Goal: Task Accomplishment & Management: Complete application form

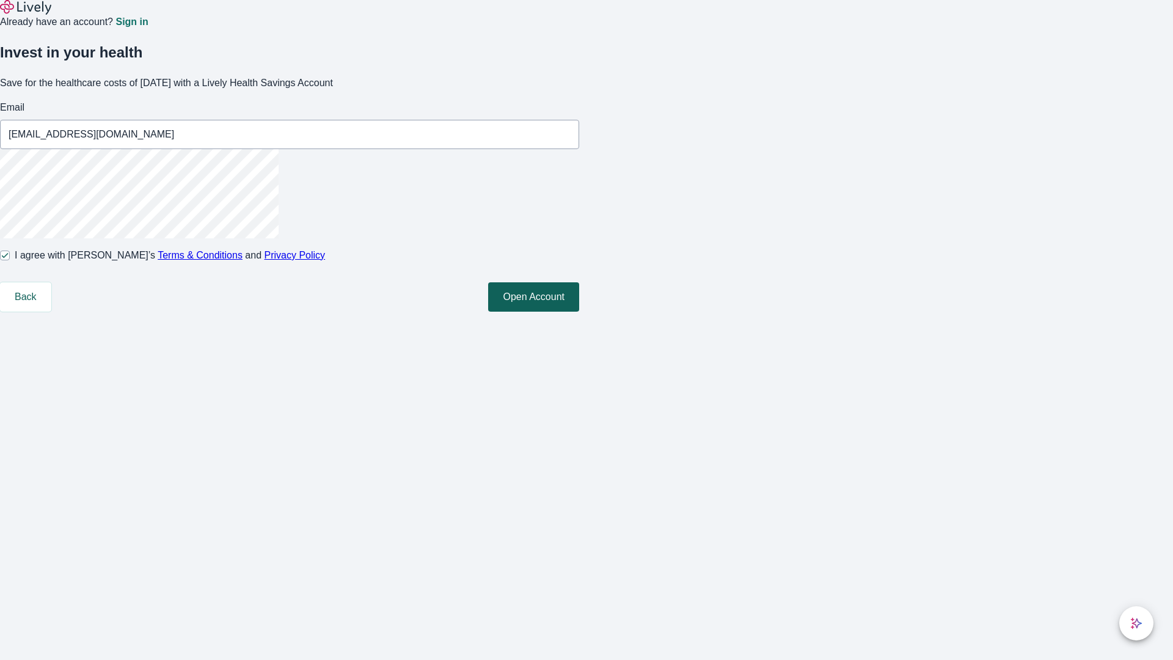
click at [579, 312] on button "Open Account" at bounding box center [533, 296] width 91 height 29
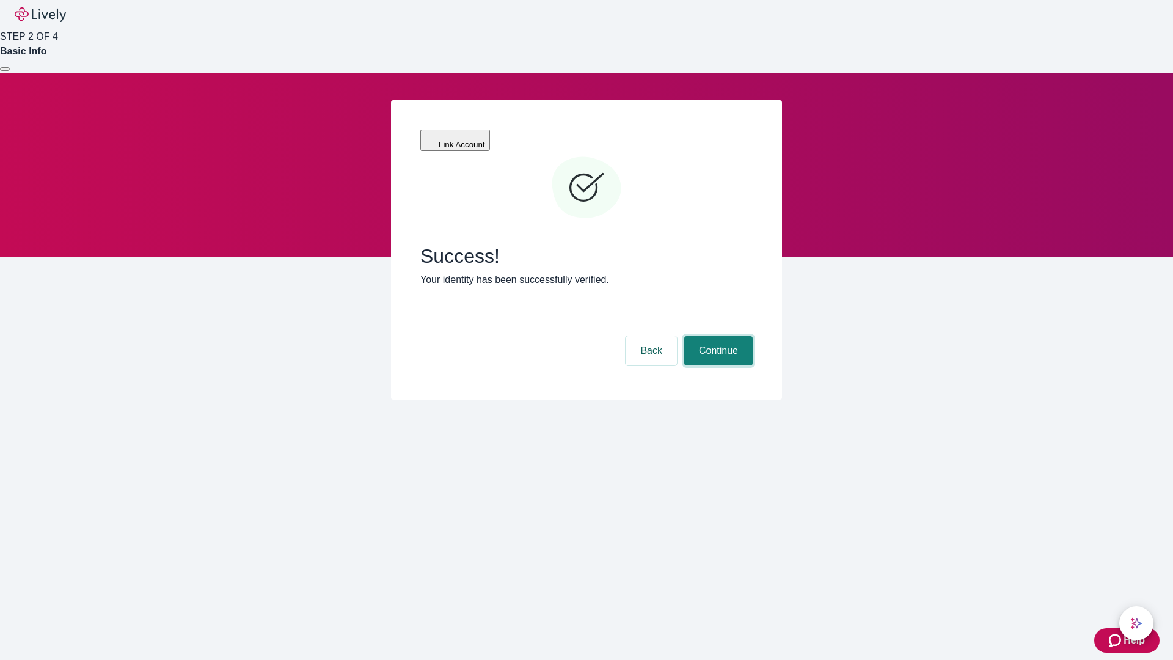
click at [717, 336] on button "Continue" at bounding box center [718, 350] width 68 height 29
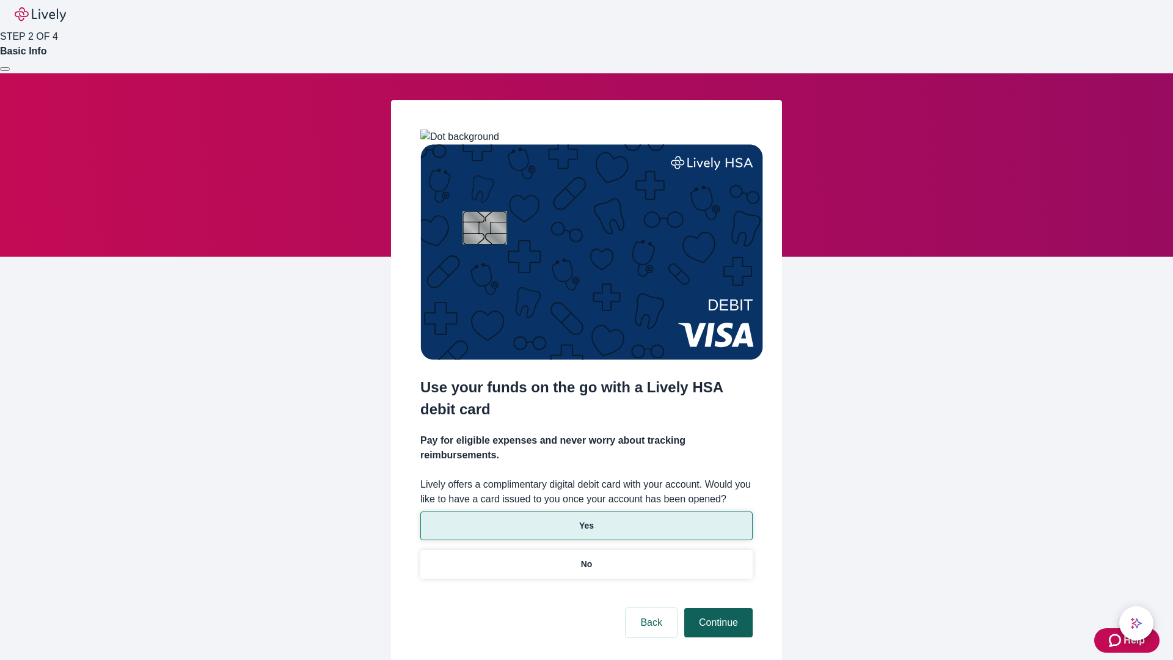
click at [586, 558] on p "No" at bounding box center [587, 564] width 12 height 13
click at [717, 608] on button "Continue" at bounding box center [718, 622] width 68 height 29
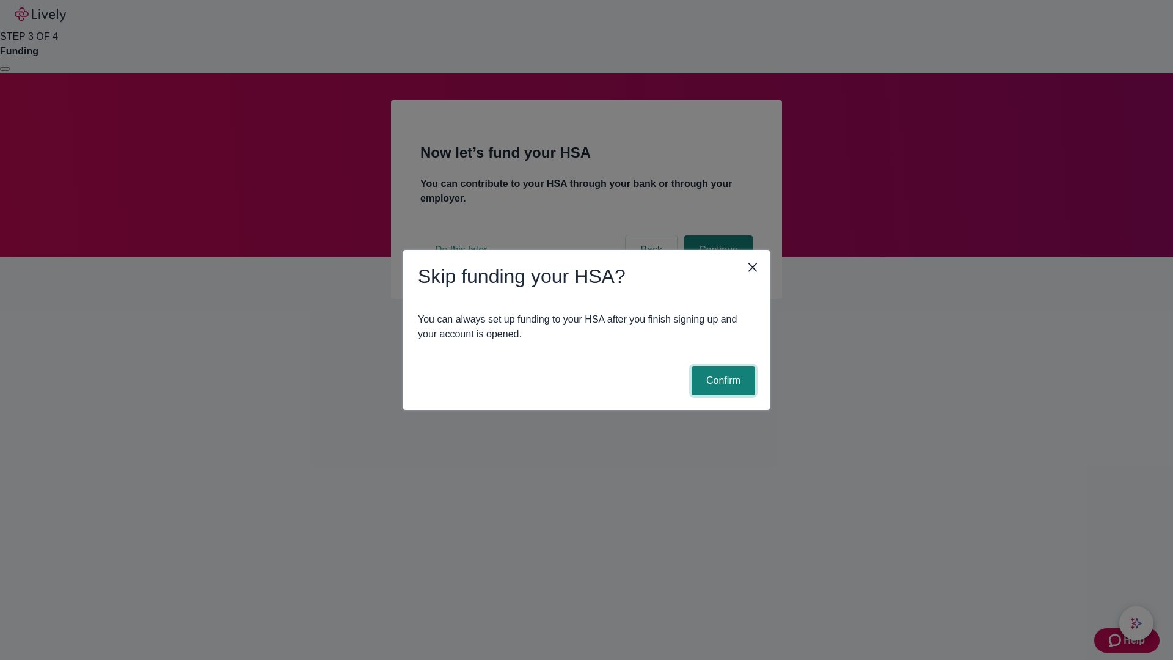
click at [722, 381] on button "Confirm" at bounding box center [724, 380] width 64 height 29
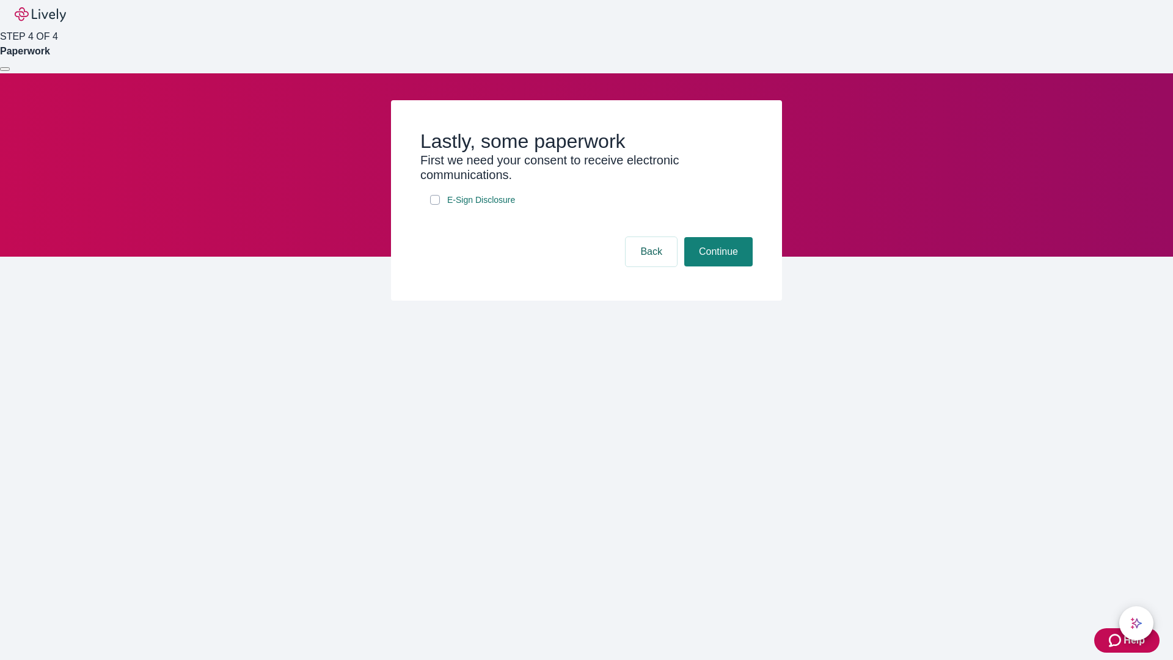
click at [435, 205] on input "E-Sign Disclosure" at bounding box center [435, 200] width 10 height 10
checkbox input "true"
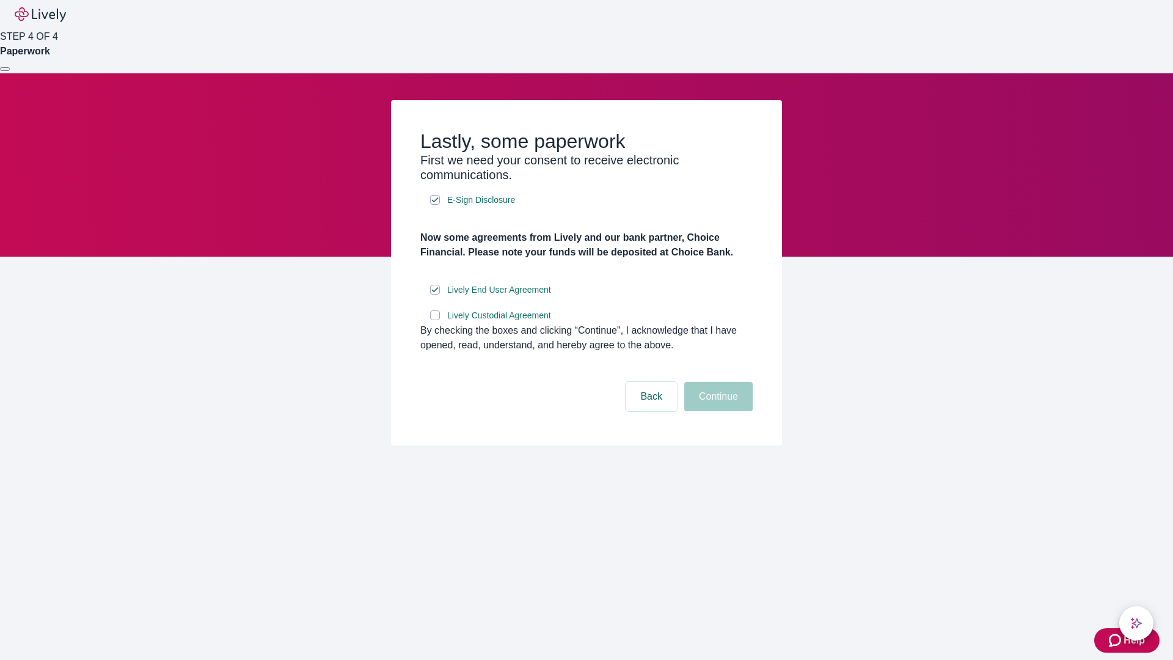
click at [435, 320] on input "Lively Custodial Agreement" at bounding box center [435, 315] width 10 height 10
checkbox input "true"
click at [717, 411] on button "Continue" at bounding box center [718, 396] width 68 height 29
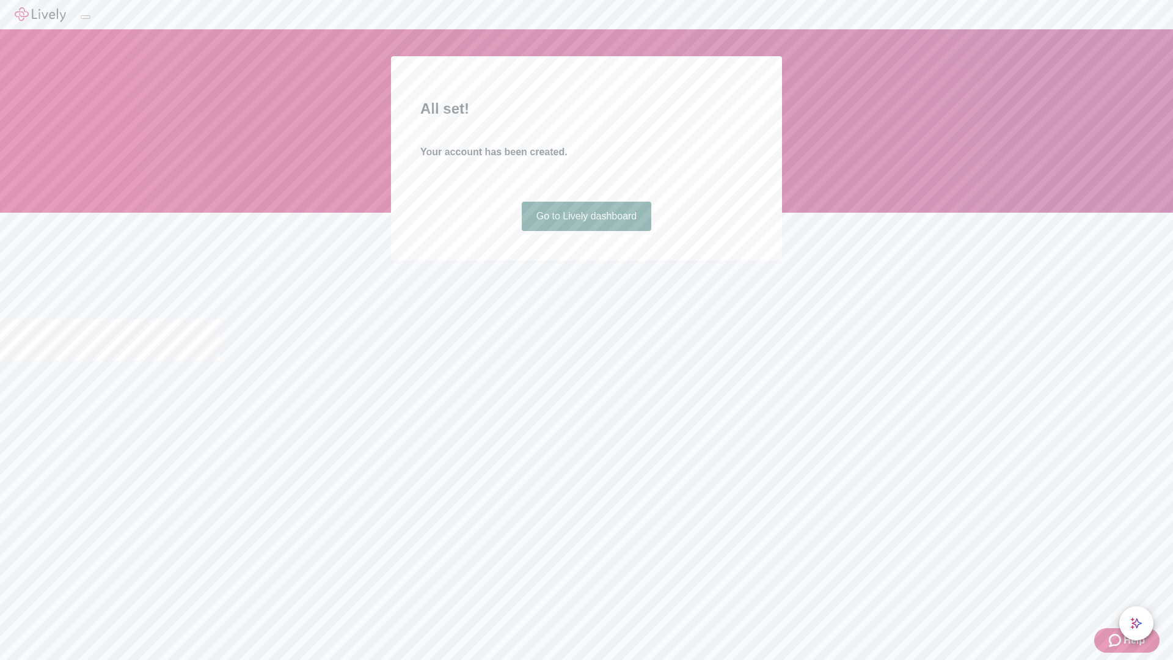
click at [586, 231] on link "Go to Lively dashboard" at bounding box center [587, 216] width 130 height 29
